Goal: Transaction & Acquisition: Obtain resource

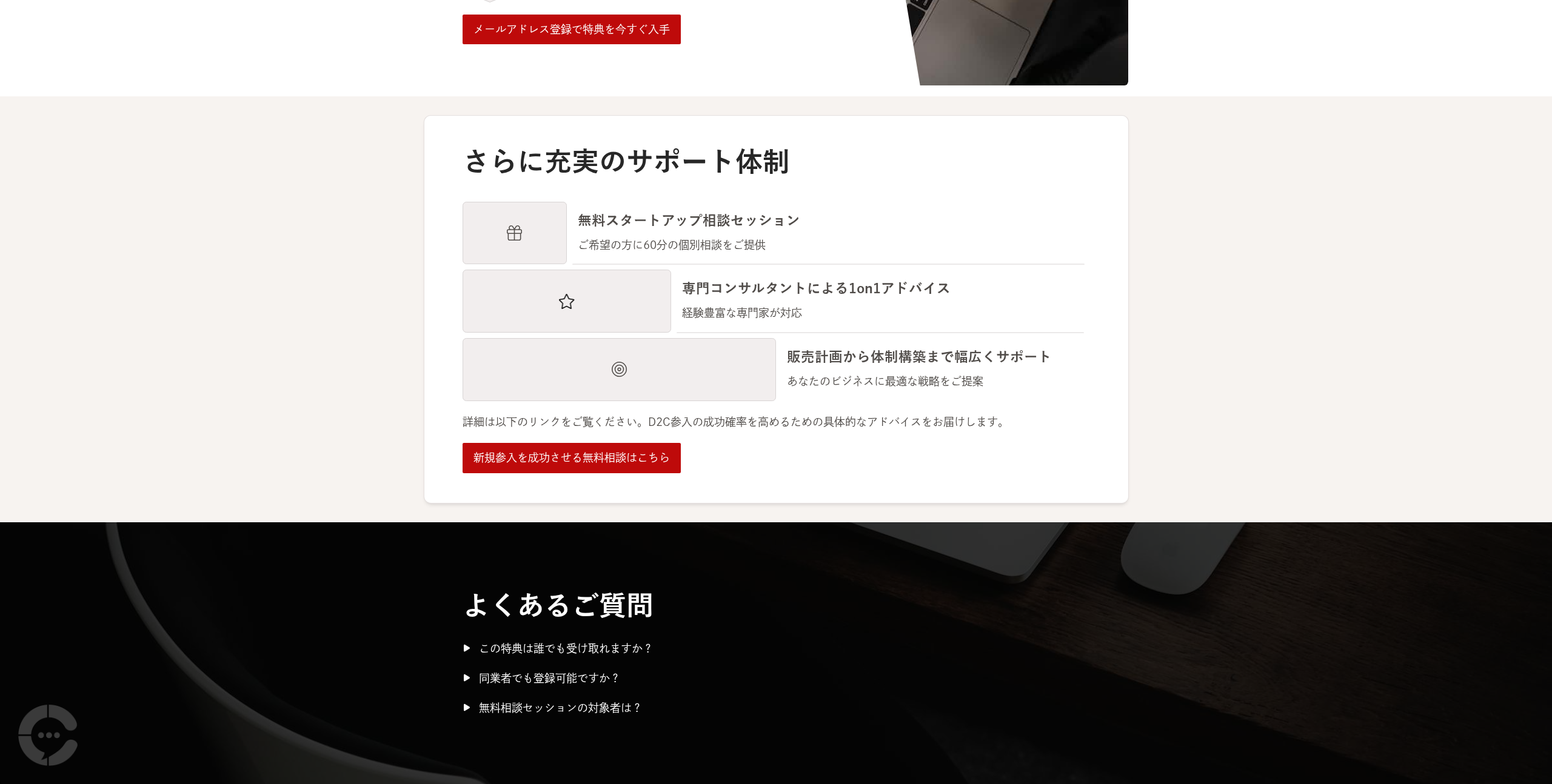
scroll to position [1483, 0]
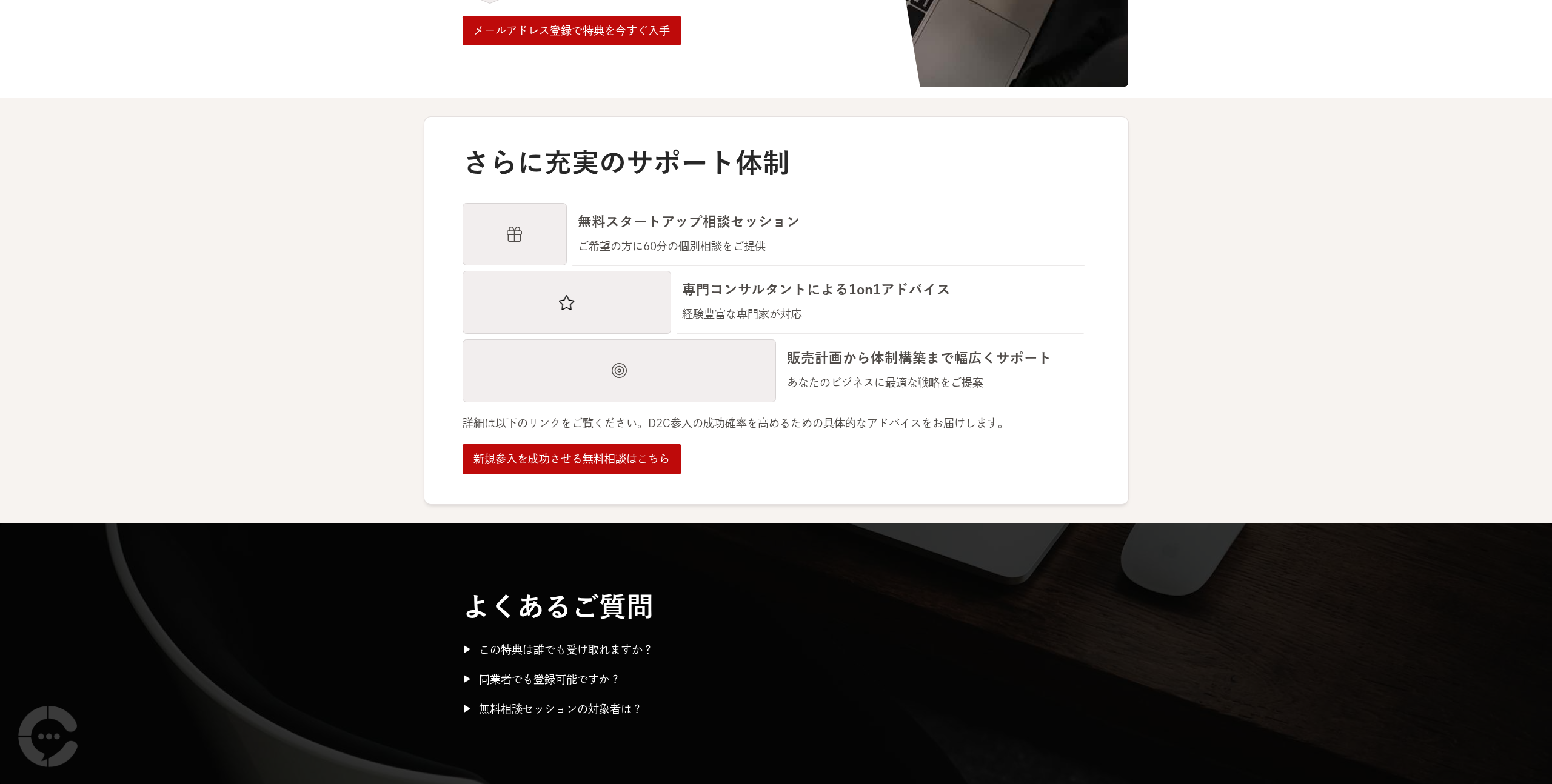
click at [559, 658] on div "この特典は誰でも受け取れますか？" at bounding box center [566, 650] width 175 height 18
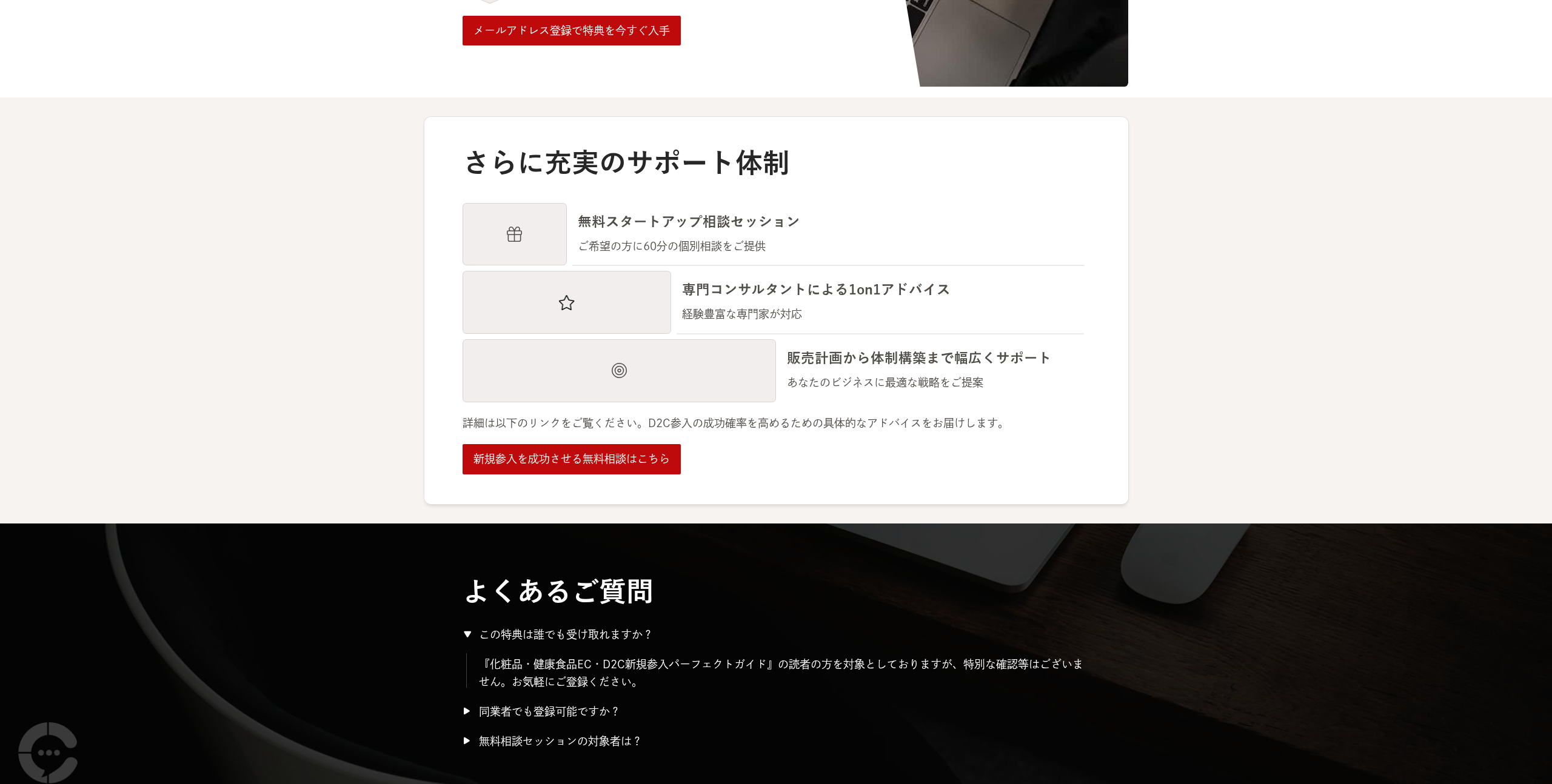
click at [561, 709] on div "同業者でも登録可能ですか？" at bounding box center [550, 712] width 142 height 18
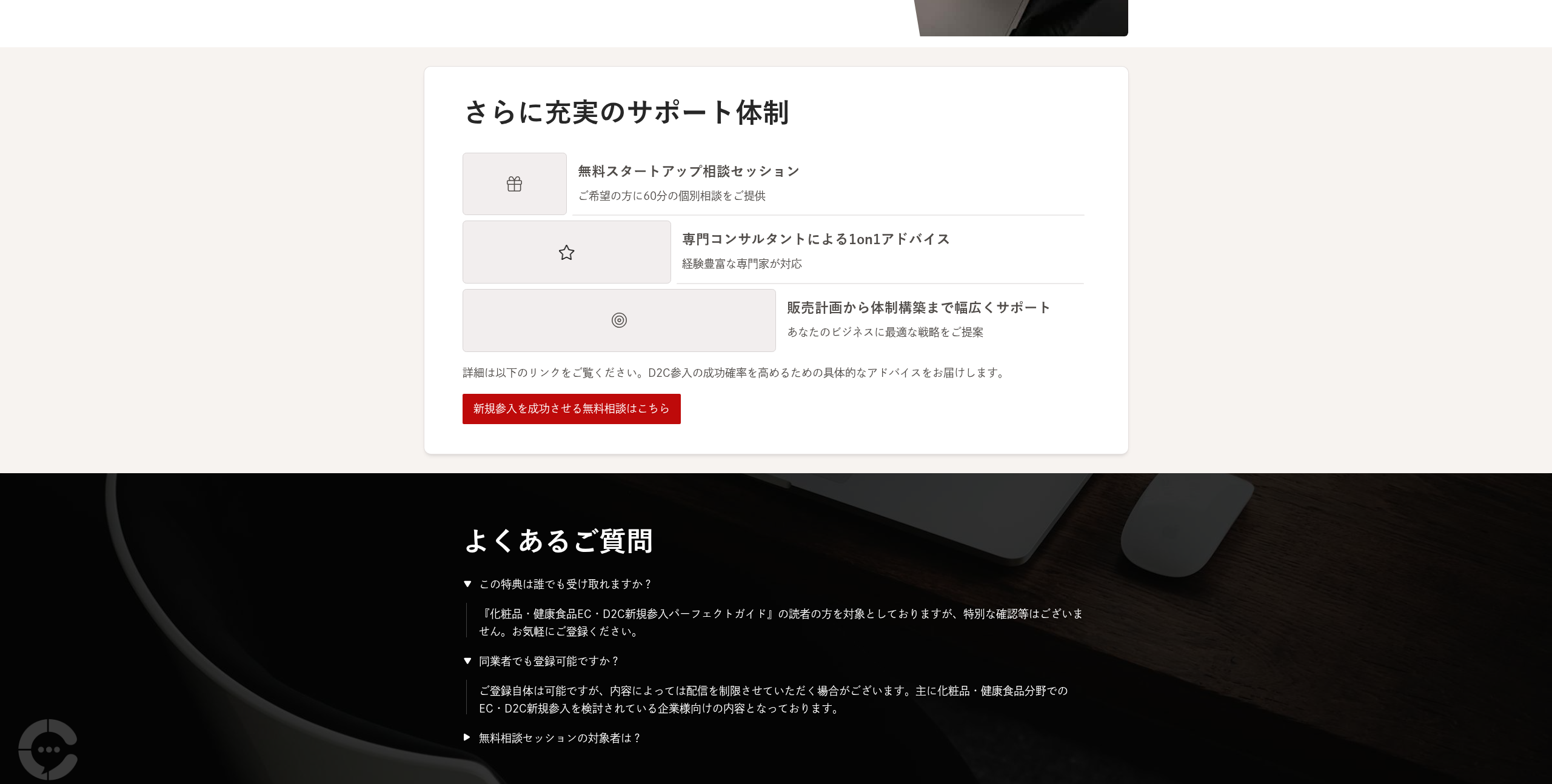
scroll to position [1547, 0]
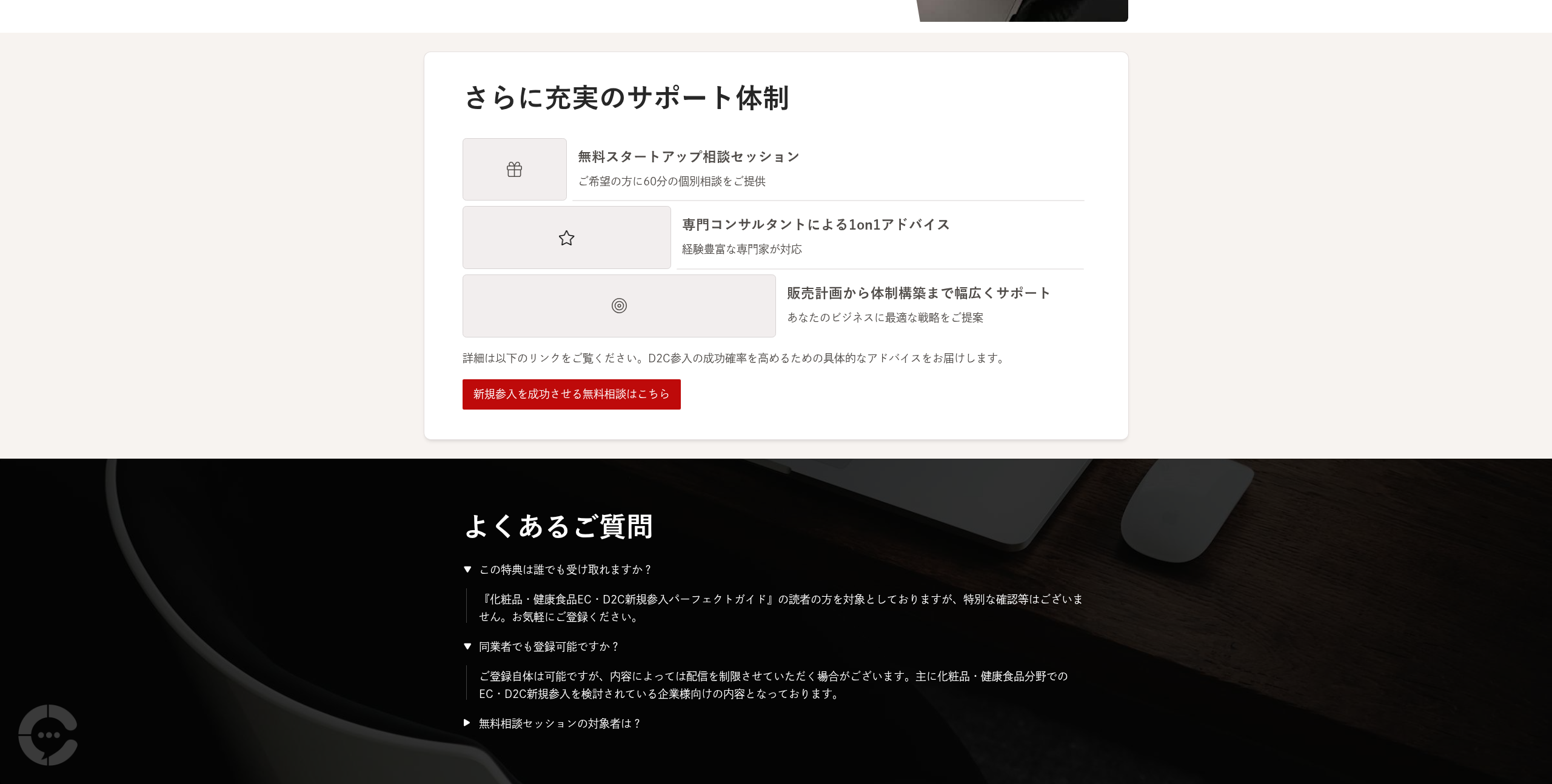
click at [564, 717] on div "無料相談セッションの対象者は？" at bounding box center [561, 724] width 164 height 18
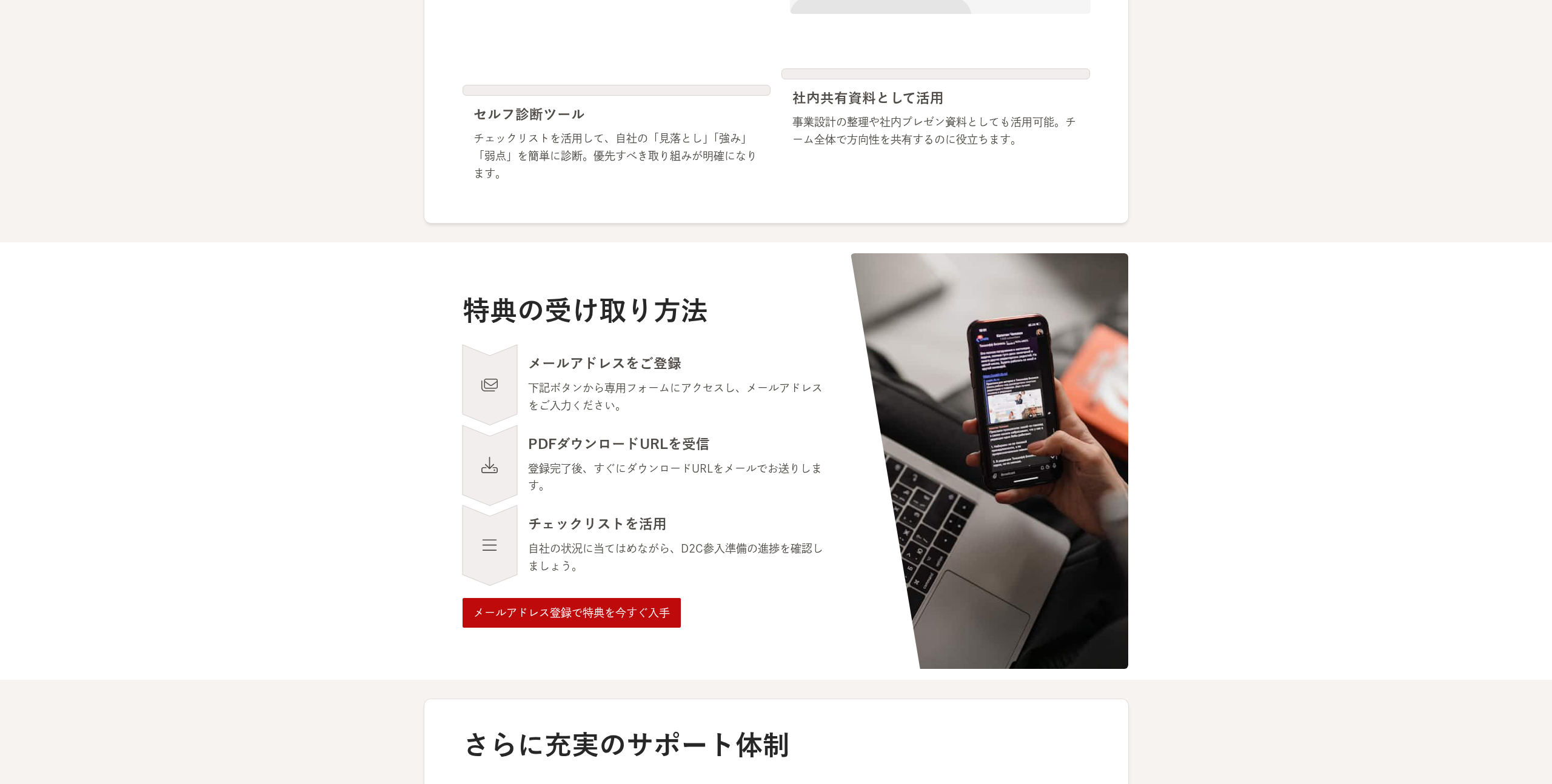
scroll to position [908, 0]
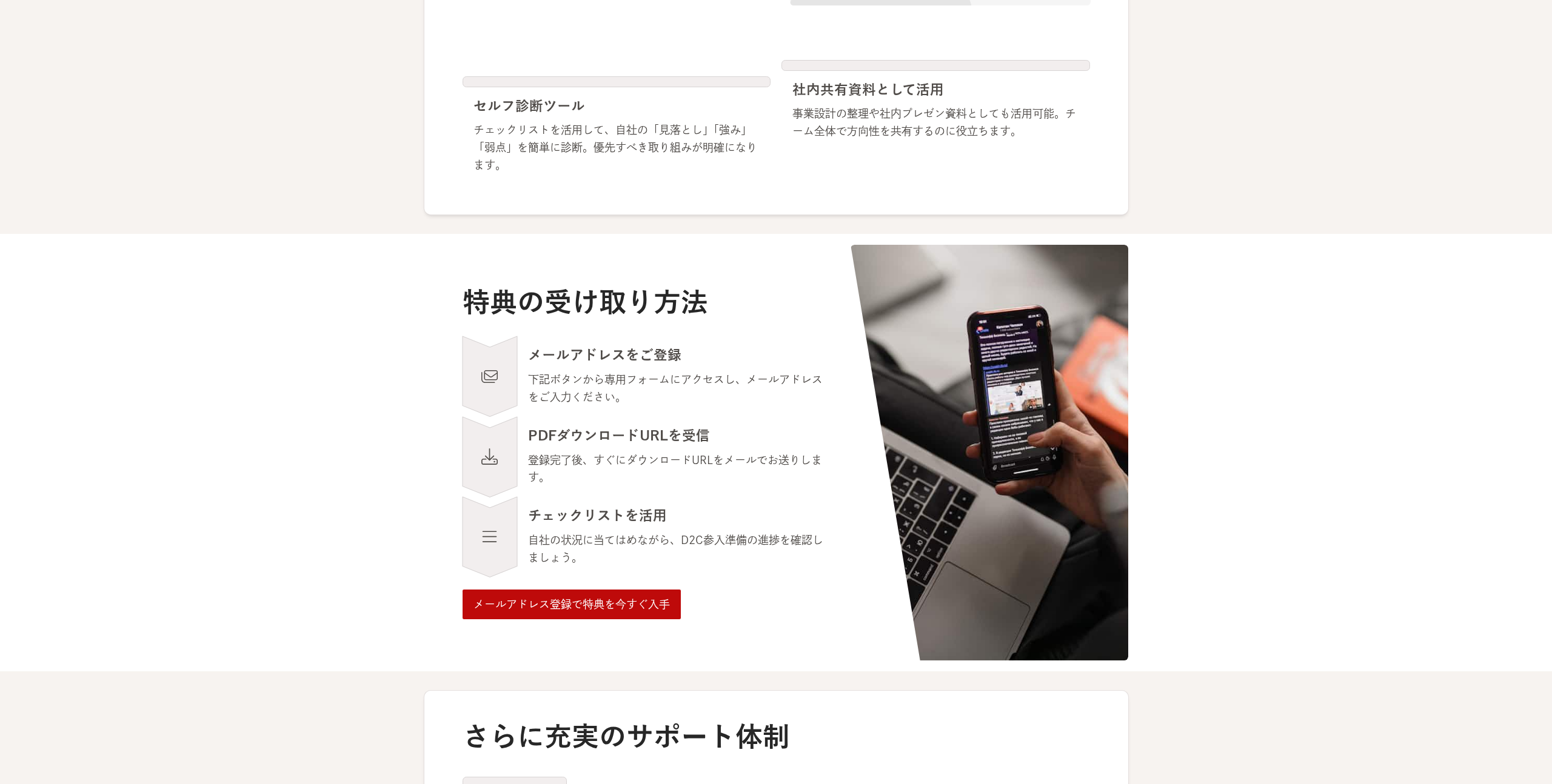
click at [613, 611] on div "メールアドレス登録で特典を今すぐ入手" at bounding box center [572, 604] width 197 height 18
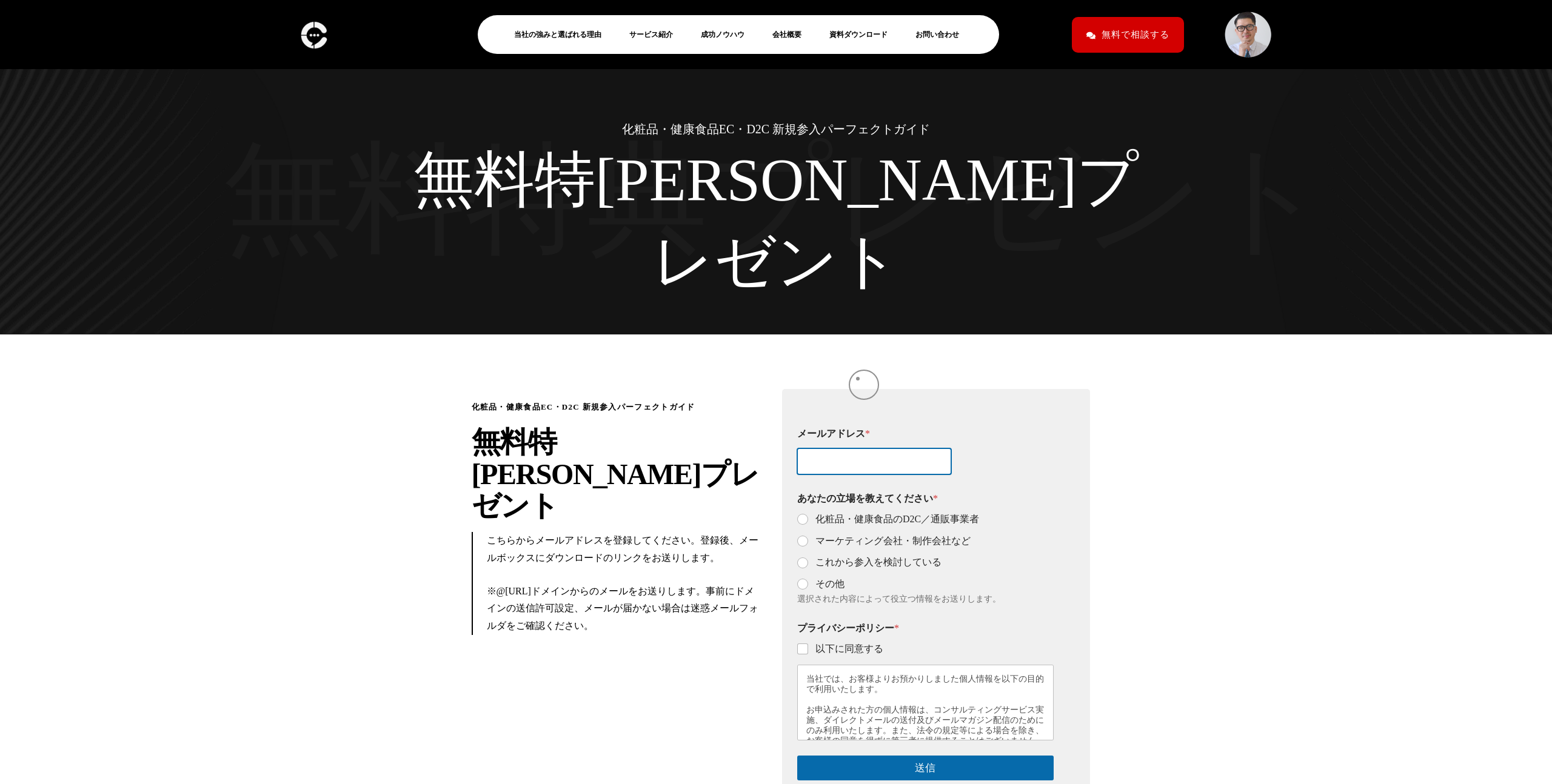
click at [858, 449] on input "メールアドレス *" at bounding box center [874, 462] width 154 height 26
type input "daiyadaiya0918@gmail.com"
click at [867, 556] on label "これから参入を検討している" at bounding box center [875, 562] width 133 height 12
click at [809, 559] on input "これから参入を検討している" at bounding box center [803, 563] width 10 height 9
radio input "true"
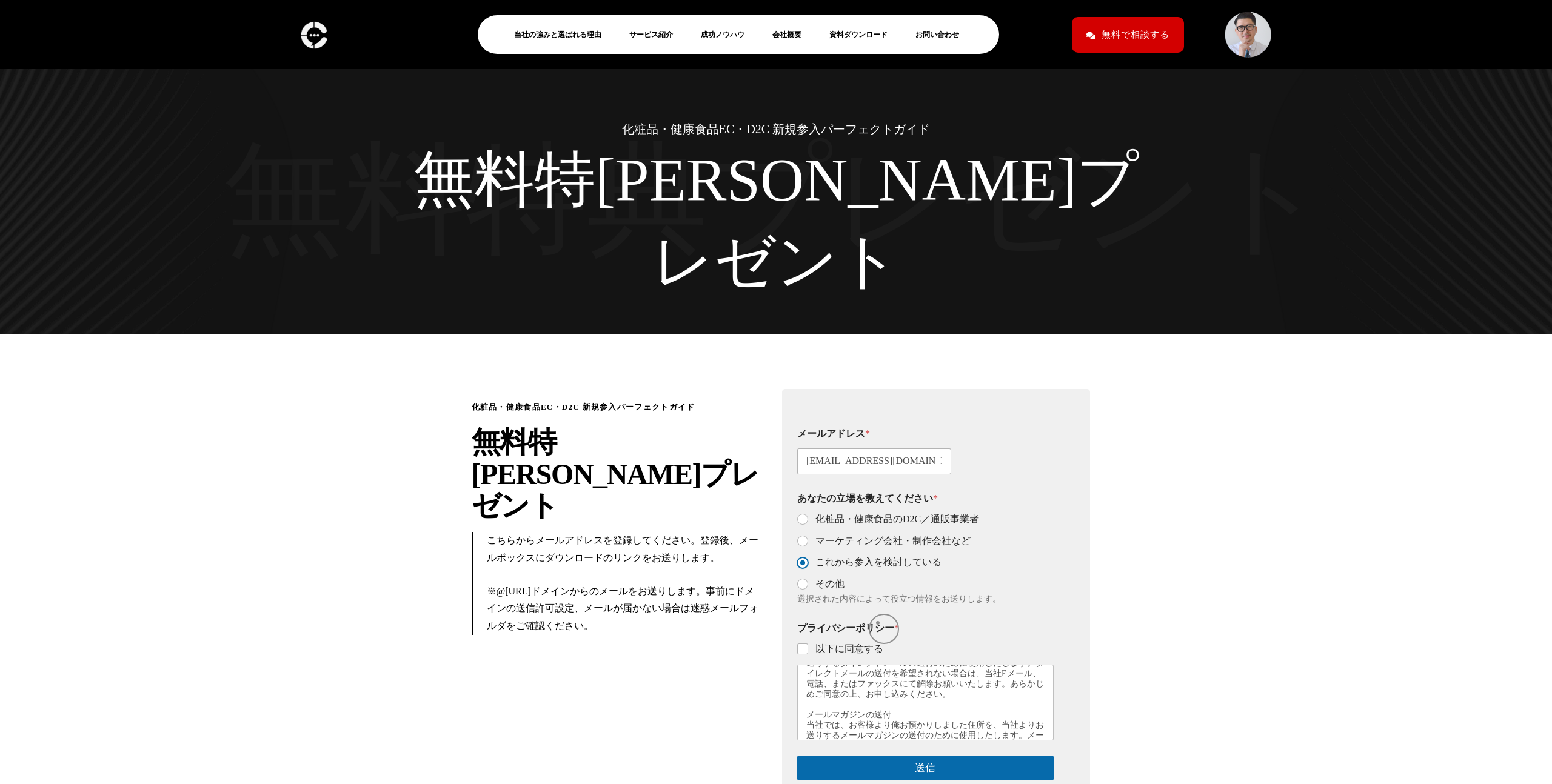
scroll to position [344, 0]
click at [862, 643] on label "以下に同意する" at bounding box center [846, 649] width 75 height 12
click at [809, 644] on input "以下に同意する" at bounding box center [803, 649] width 10 height 9
checkbox input "true"
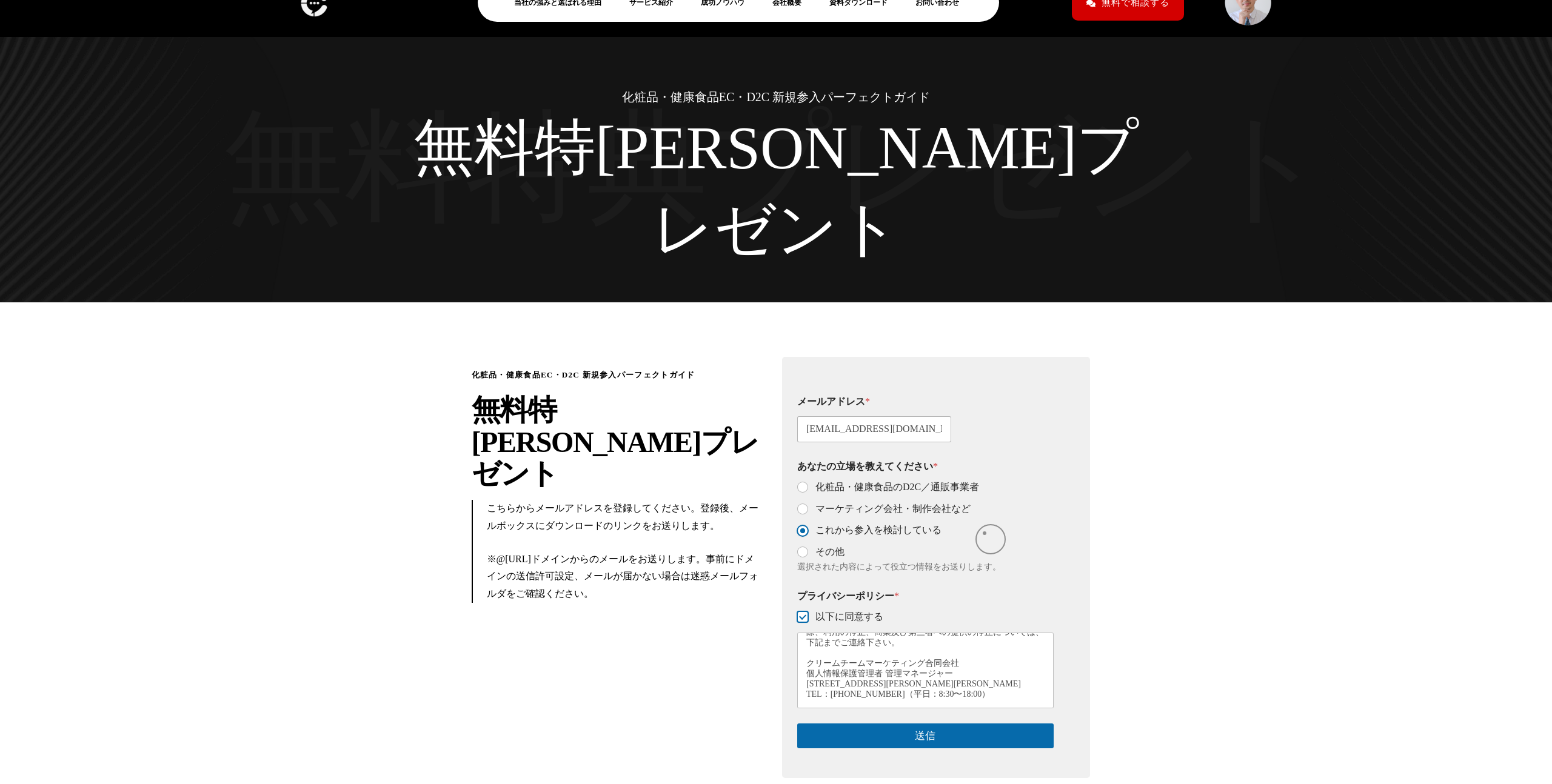
scroll to position [34, 0]
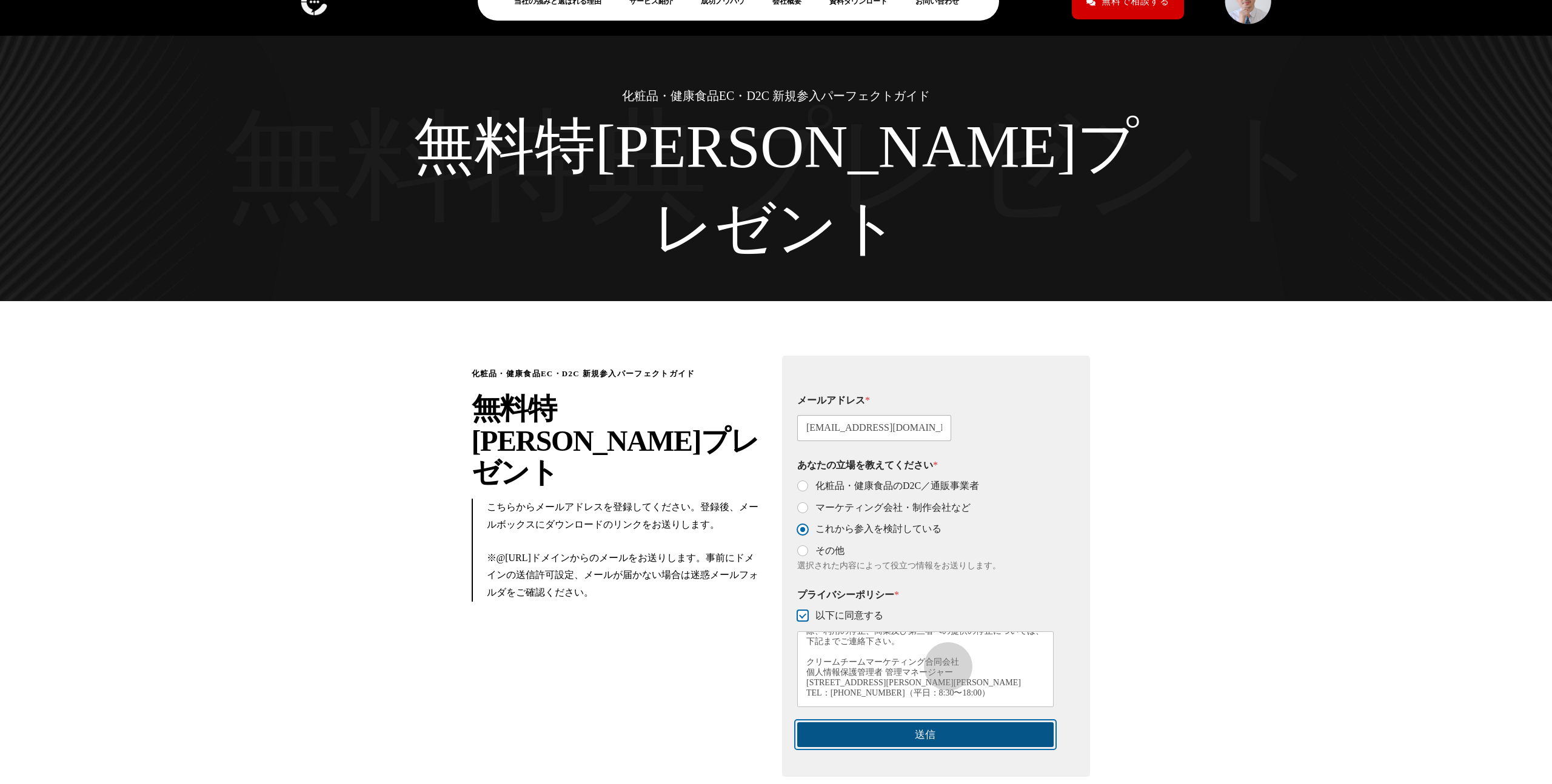
click at [942, 723] on button "送信" at bounding box center [925, 735] width 257 height 25
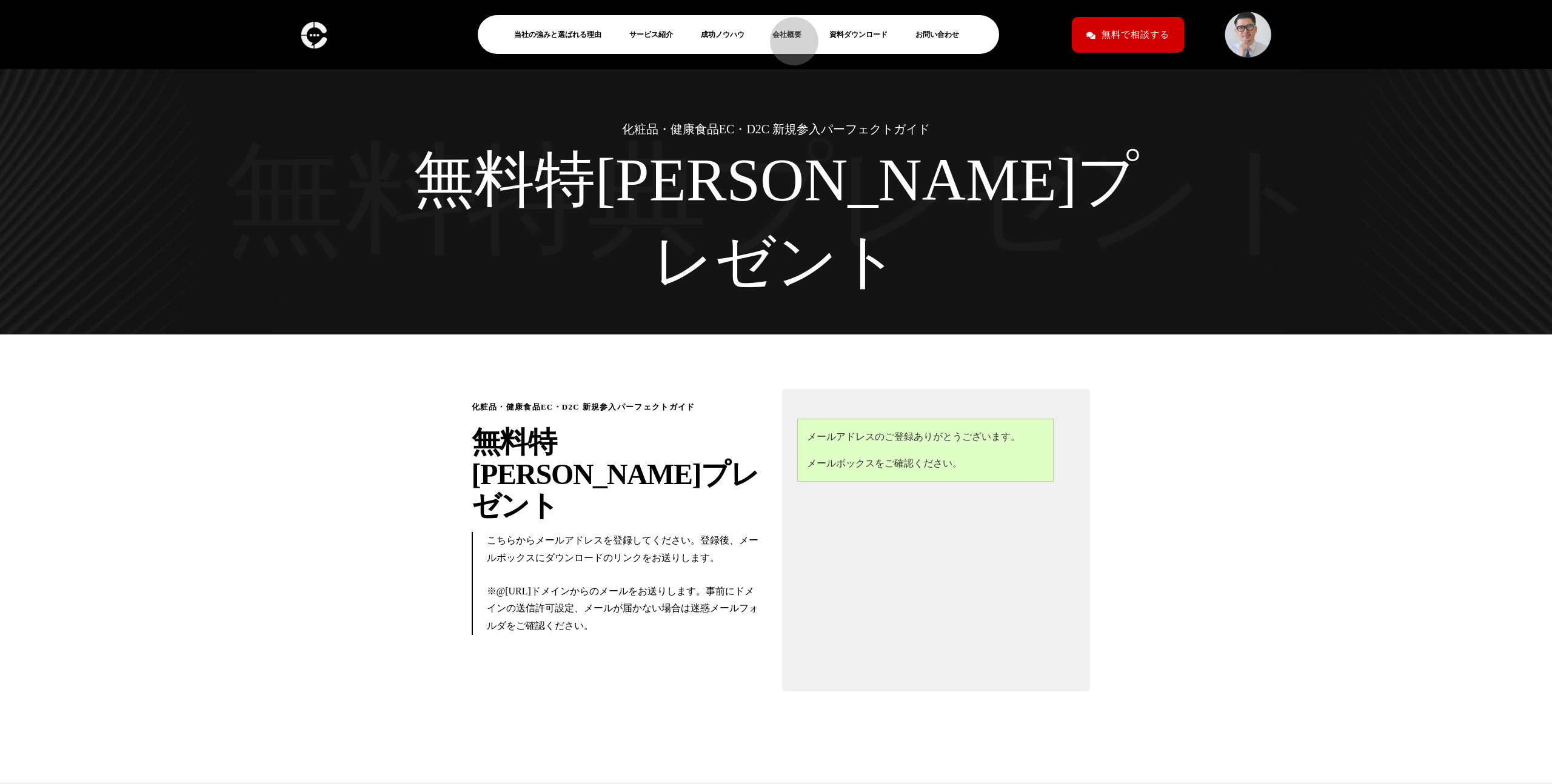
click at [788, 35] on link "会社概要" at bounding box center [792, 34] width 39 height 15
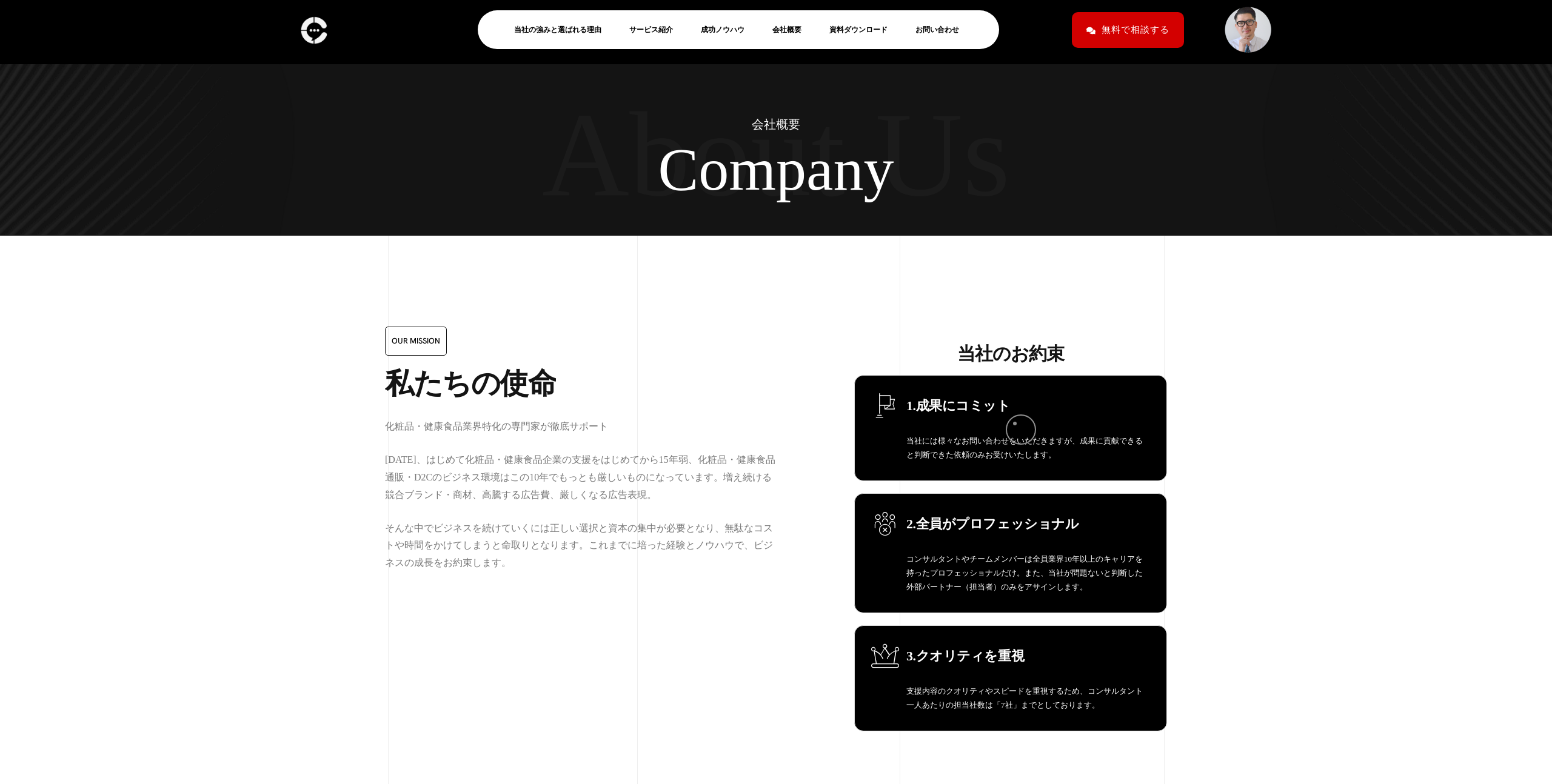
scroll to position [186, 0]
